Goal: Use online tool/utility: Utilize a website feature to perform a specific function

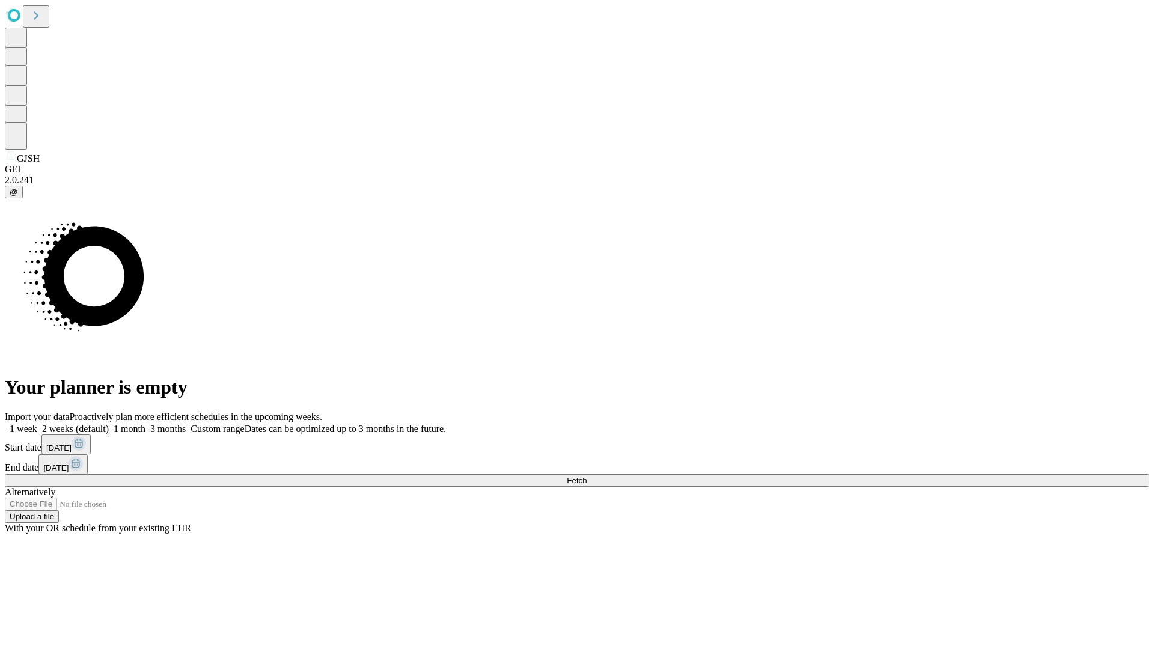
click at [587, 476] on span "Fetch" at bounding box center [577, 480] width 20 height 9
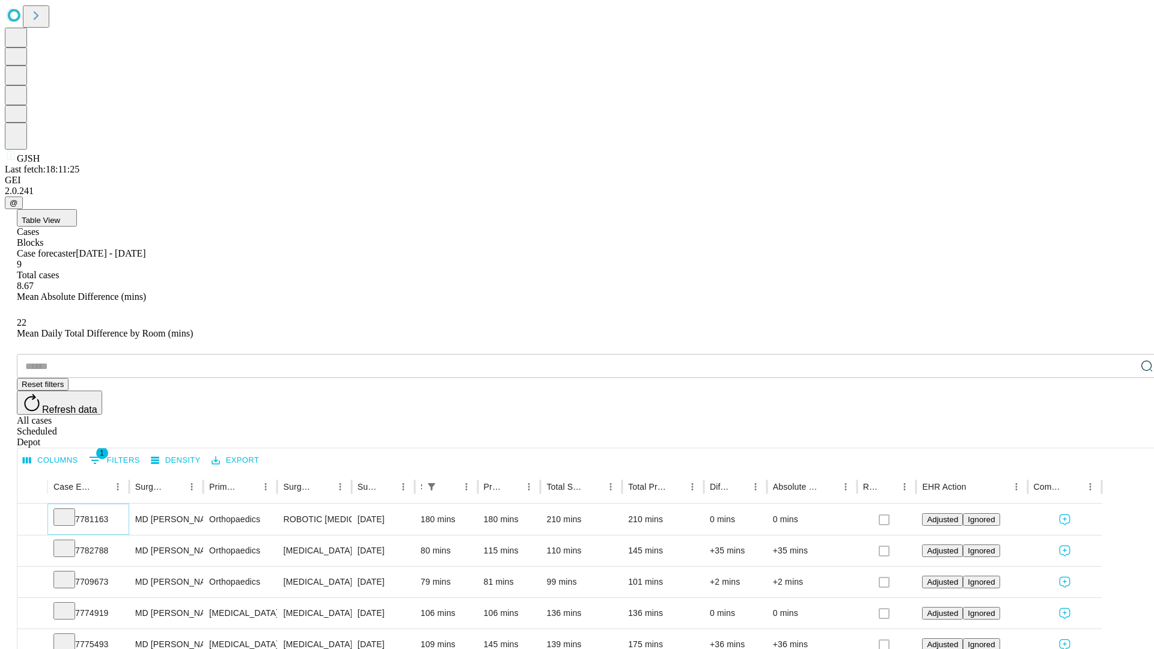
click at [70, 510] on icon at bounding box center [64, 516] width 12 height 12
